Goal: Find specific page/section: Find specific page/section

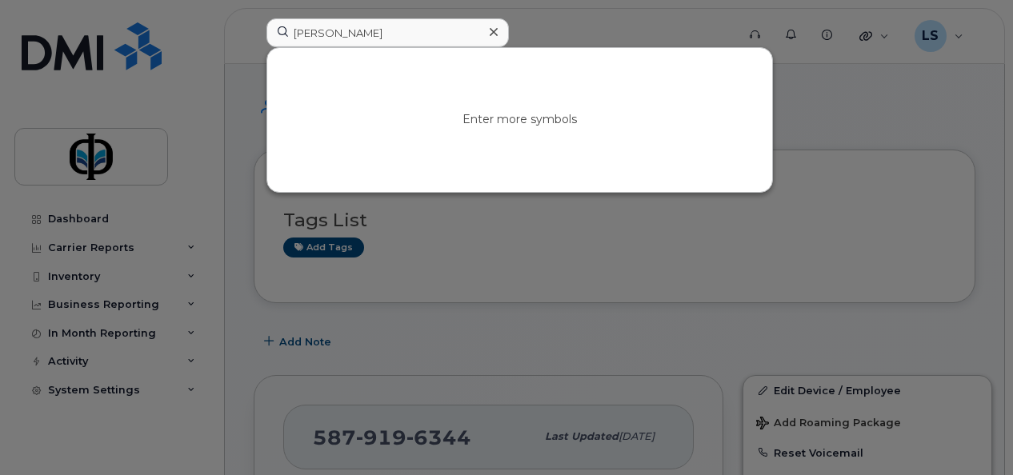
type input "keith"
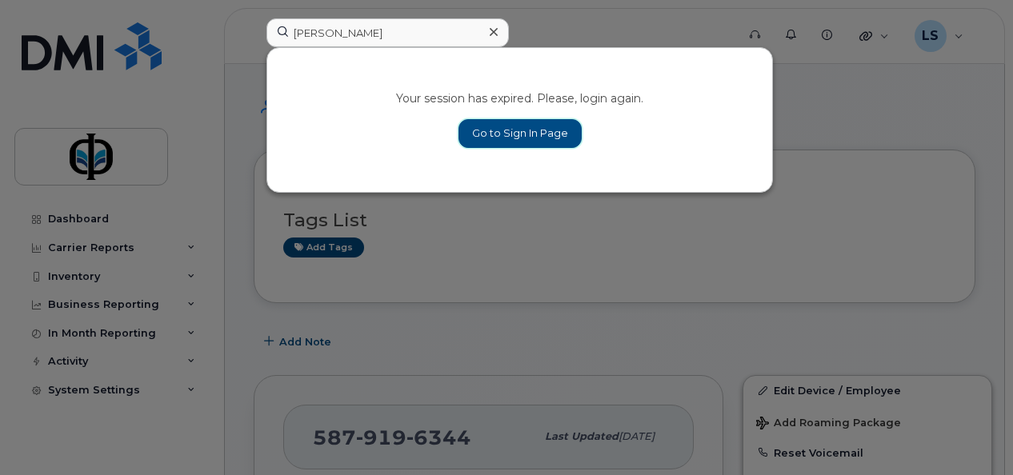
click at [518, 128] on link "Go to Sign In Page" at bounding box center [519, 133] width 123 height 29
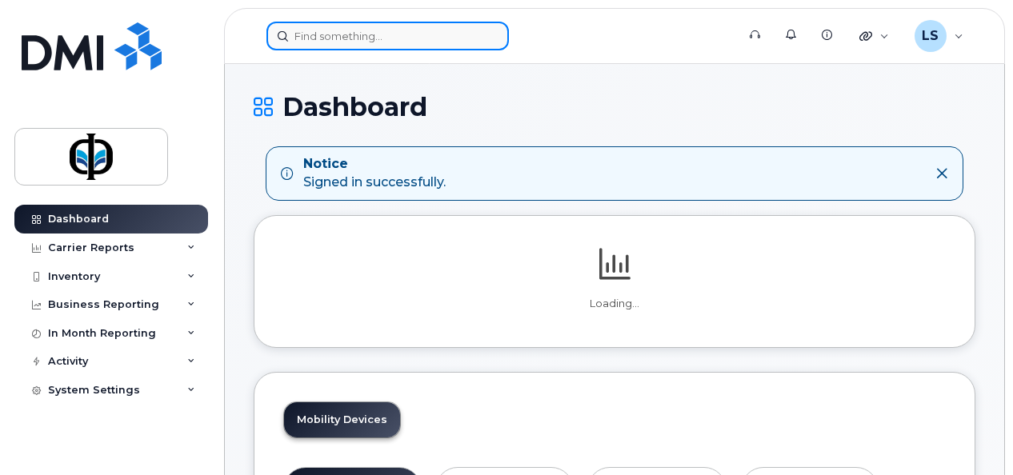
click at [341, 32] on input at bounding box center [387, 36] width 242 height 29
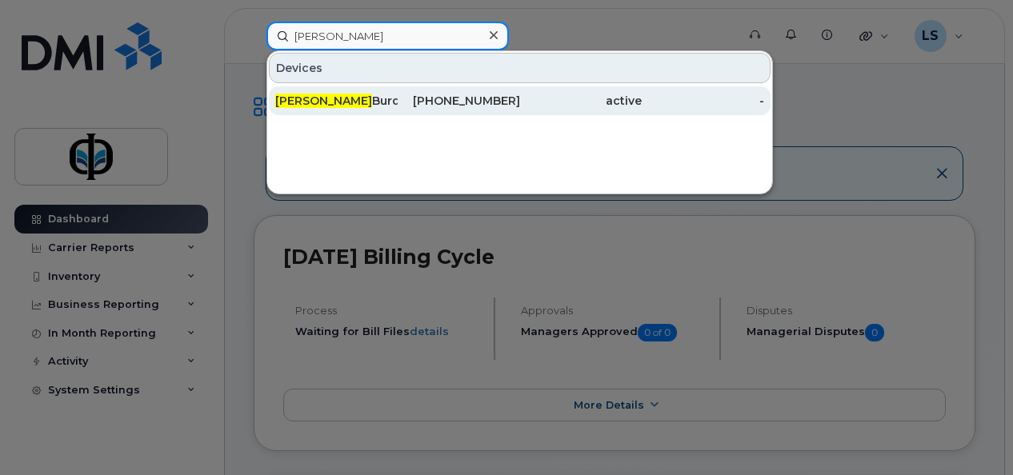
type input "keith"
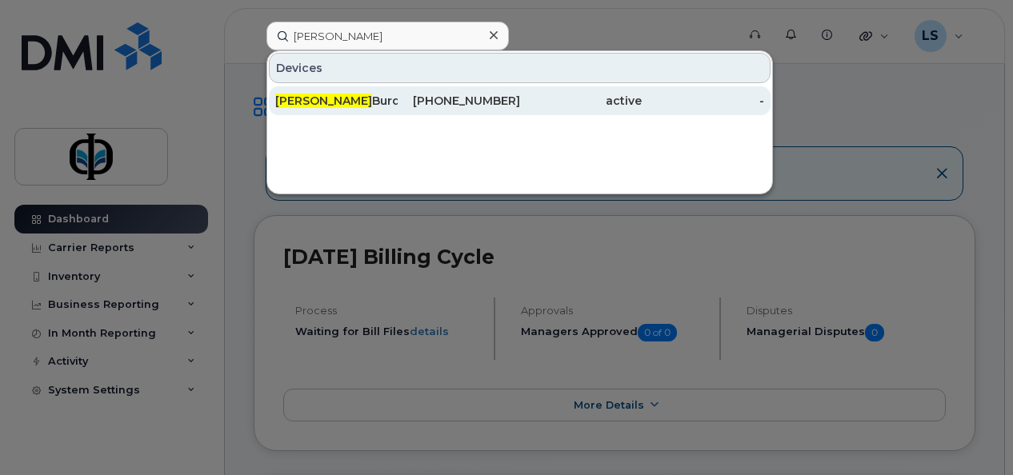
click at [282, 101] on span "Keith" at bounding box center [323, 101] width 97 height 14
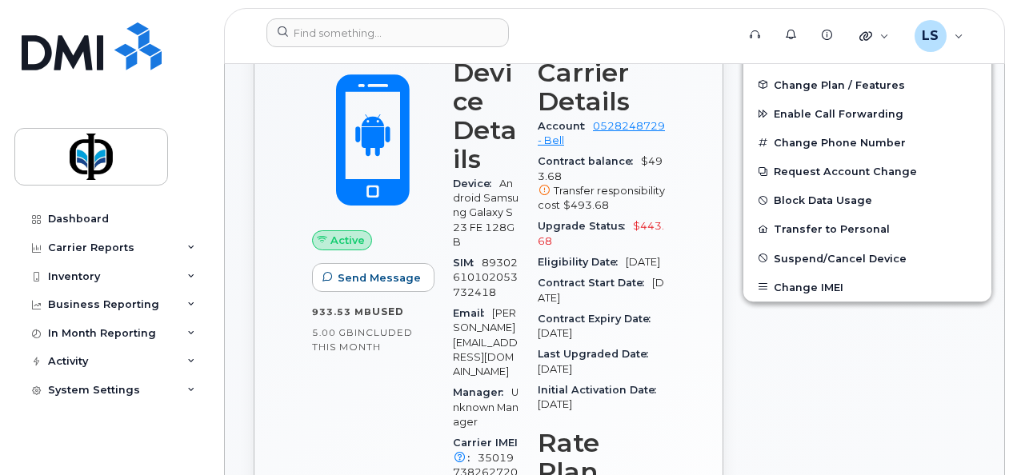
scroll to position [433, 0]
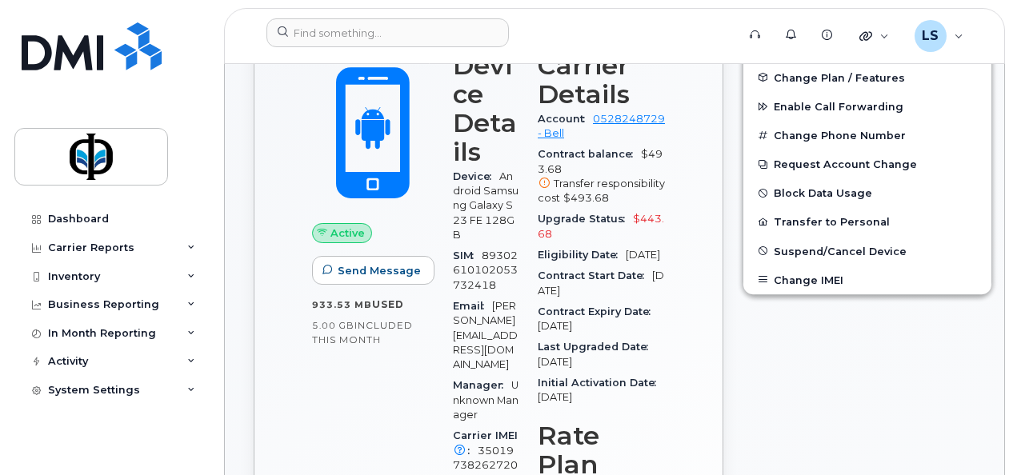
drag, startPoint x: 1011, startPoint y: 103, endPoint x: 1018, endPoint y: 92, distance: 12.9
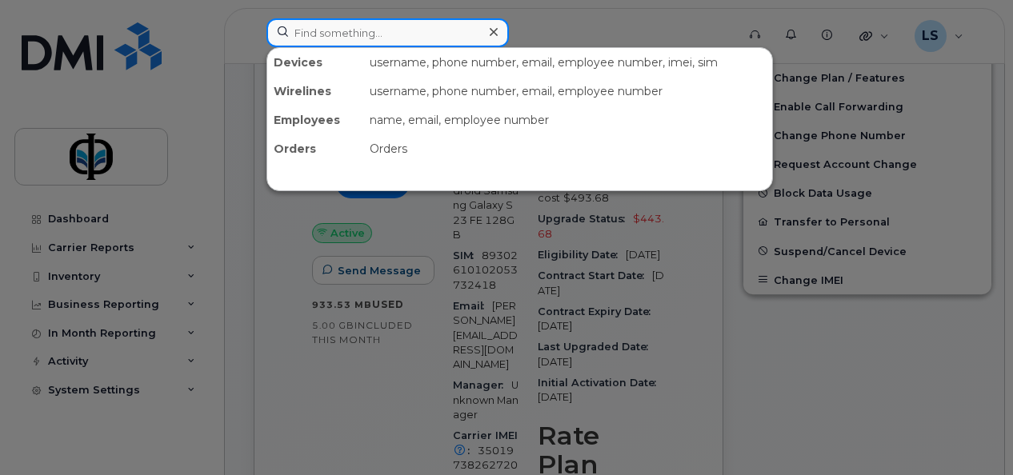
click at [413, 37] on input at bounding box center [387, 32] width 242 height 29
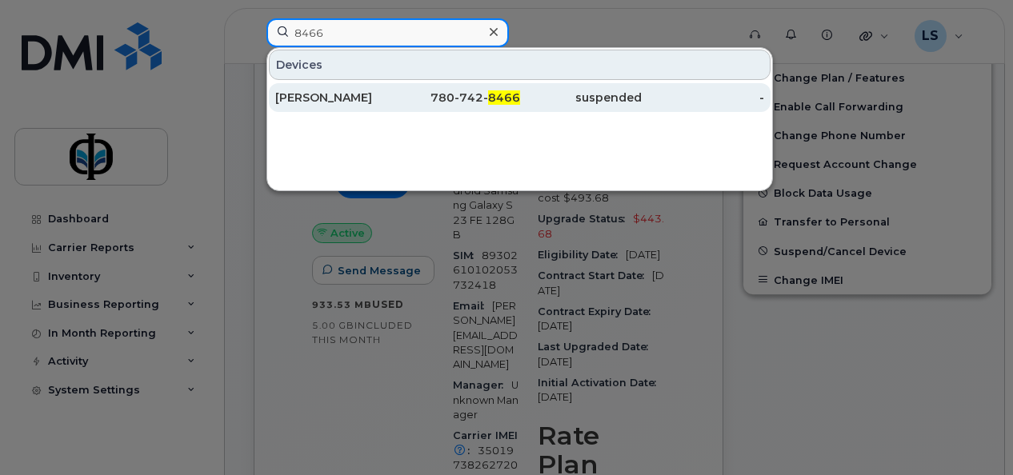
type input "8466"
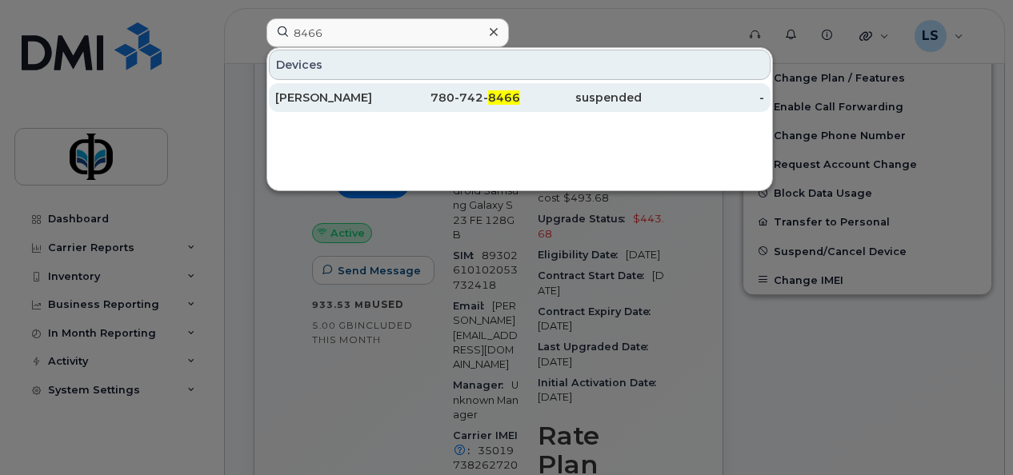
click at [453, 91] on div "780-742- 8466" at bounding box center [459, 98] width 122 height 16
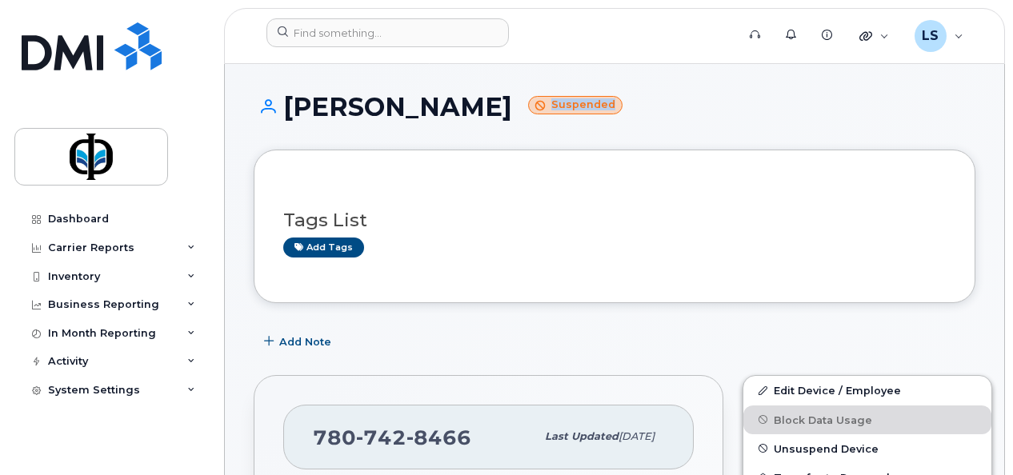
drag, startPoint x: 1011, startPoint y: 70, endPoint x: 1009, endPoint y: 112, distance: 42.5
click at [908, 327] on div "Add Note" at bounding box center [615, 341] width 722 height 29
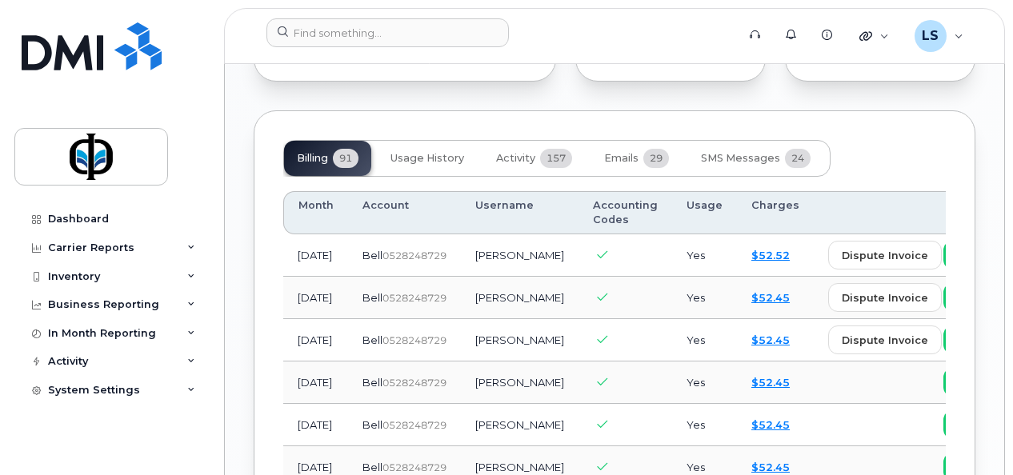
scroll to position [1571, 0]
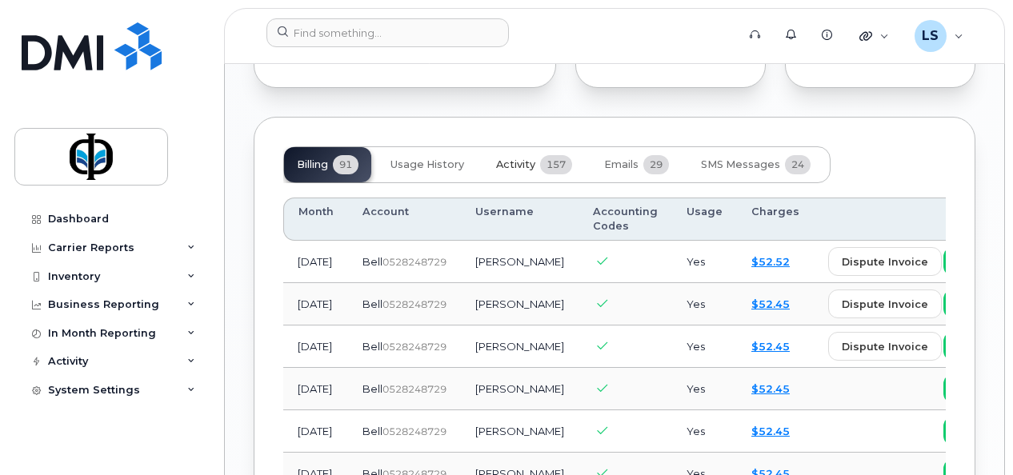
click at [510, 158] on span "Activity" at bounding box center [515, 164] width 39 height 13
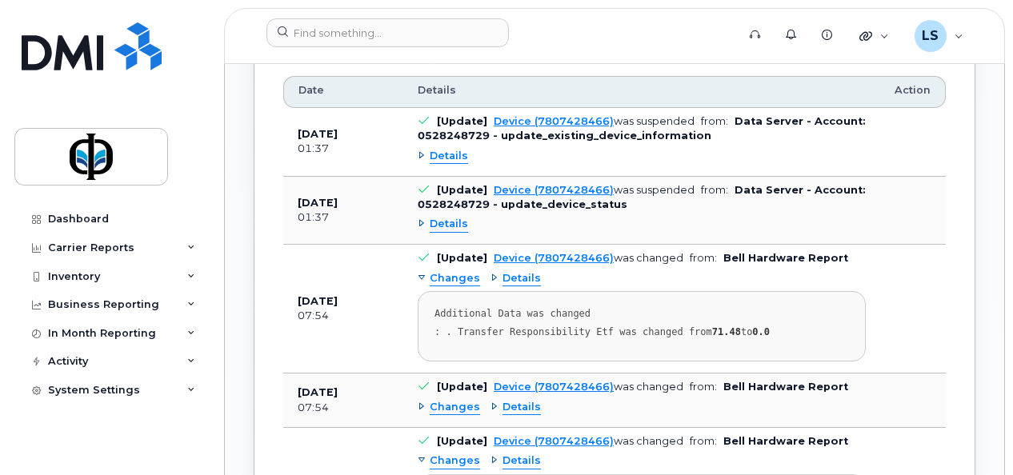
scroll to position [1638, 0]
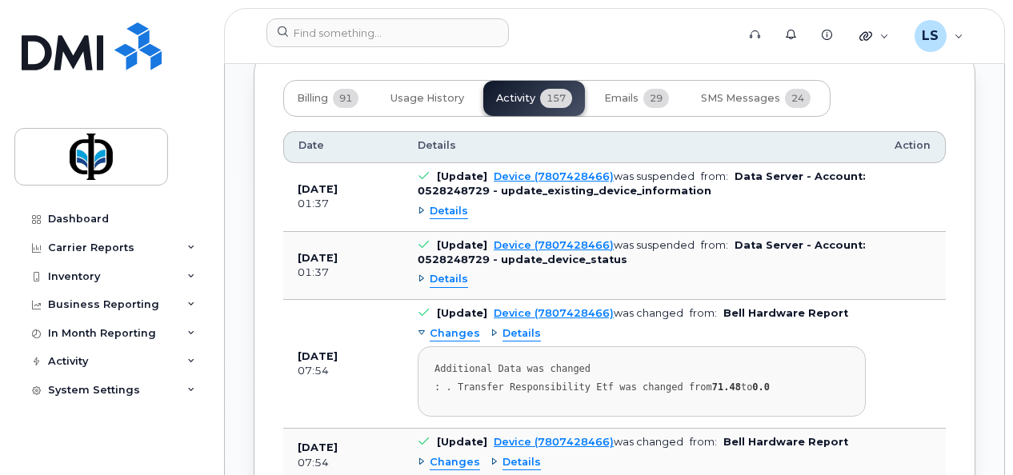
click at [439, 272] on span "Details" at bounding box center [449, 279] width 38 height 15
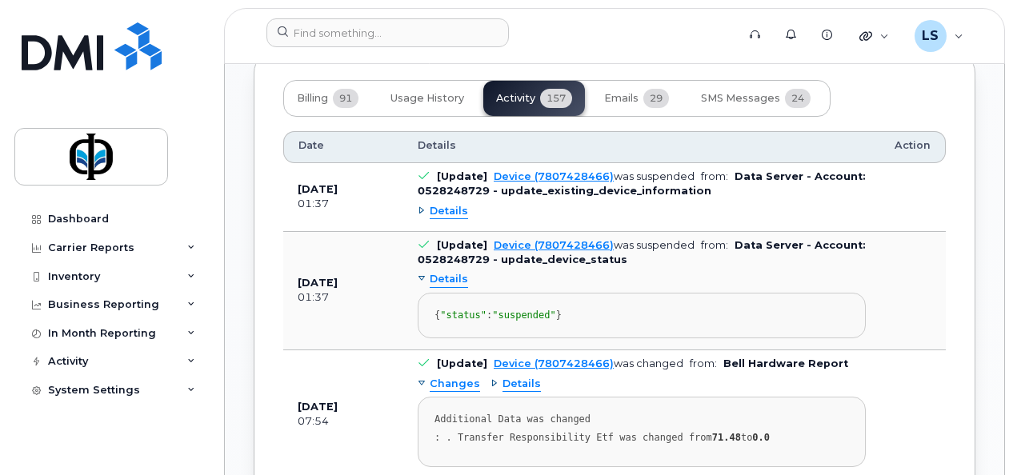
click at [450, 204] on span "Details" at bounding box center [449, 211] width 38 height 15
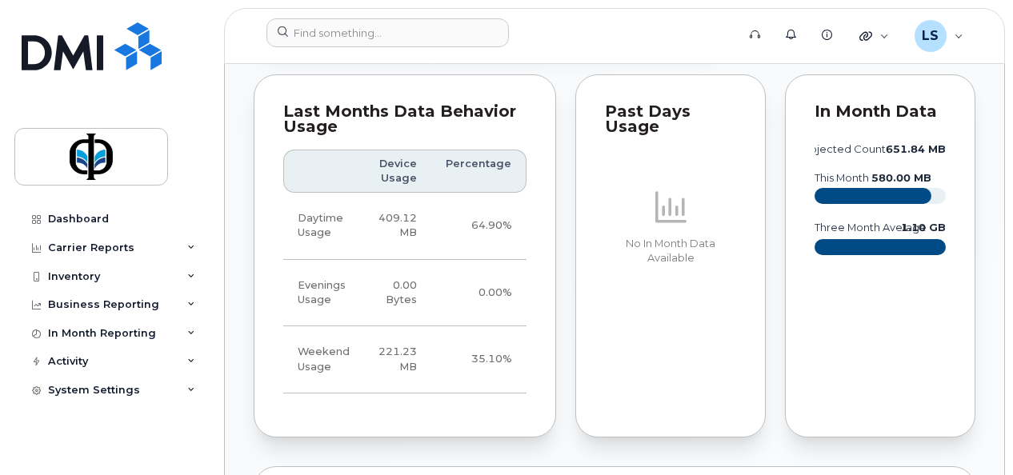
scroll to position [807, 0]
